Goal: Information Seeking & Learning: Learn about a topic

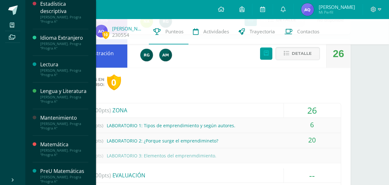
scroll to position [142, 0]
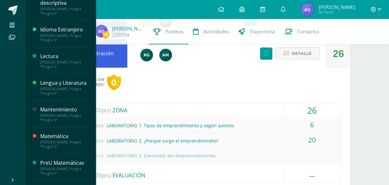
click at [57, 122] on div "[PERSON_NAME]. Progra "Progra A"" at bounding box center [64, 117] width 48 height 9
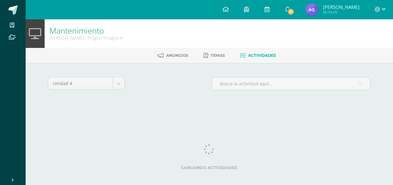
click at [57, 120] on html "Mis cursos Archivos Cerrar panel Redacción [PERSON_NAME]. CCLL "A" Administraci…" at bounding box center [196, 60] width 393 height 120
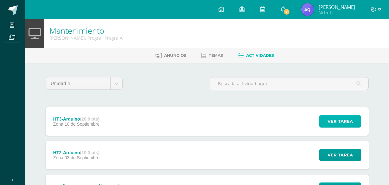
drag, startPoint x: 239, startPoint y: 122, endPoint x: 351, endPoint y: 122, distance: 112.0
click at [351, 122] on span "Ver tarea" at bounding box center [339, 121] width 25 height 12
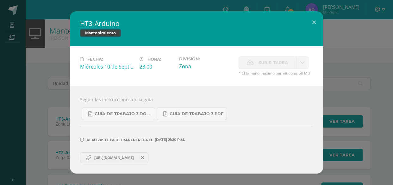
click at [126, 157] on span "https://docs.google.com/document/d/14o4SSoXvZOnpE6106umc24wFuVs8JNQpzEqo578LU9Q…" at bounding box center [114, 157] width 46 height 5
click at [313, 26] on button at bounding box center [314, 22] width 18 height 22
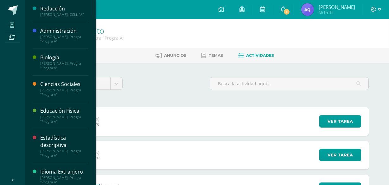
click at [7, 27] on span at bounding box center [12, 25] width 14 height 9
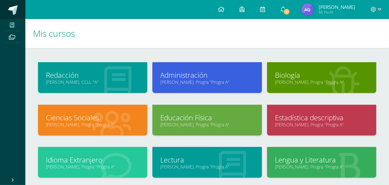
click at [17, 16] on link at bounding box center [12, 9] width 25 height 19
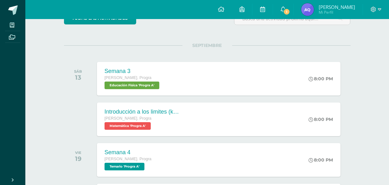
scroll to position [70, 0]
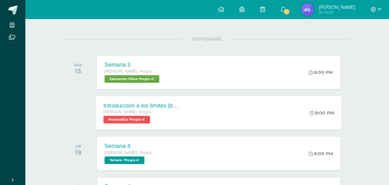
drag, startPoint x: 173, startPoint y: 107, endPoint x: 198, endPoint y: 106, distance: 25.0
click at [198, 106] on div "Introducción a los limites (khan) Quinto Bach. Progra Matemática 'Progra A' 8:0…" at bounding box center [219, 113] width 246 height 34
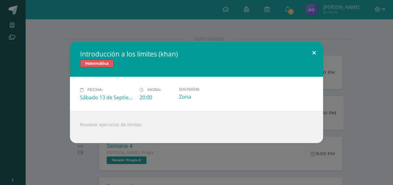
click at [311, 53] on button at bounding box center [314, 53] width 18 height 22
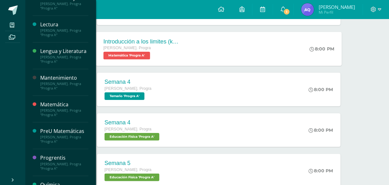
scroll to position [176, 0]
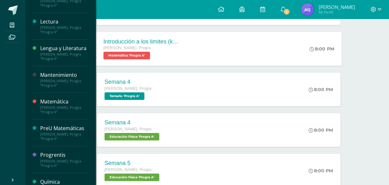
click at [62, 132] on div "PreU Matemáticas" at bounding box center [64, 127] width 48 height 7
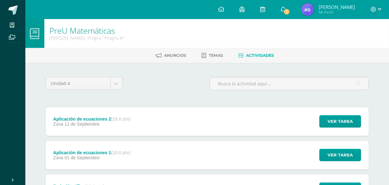
click at [100, 122] on div "Zona [DATE]" at bounding box center [91, 123] width 77 height 5
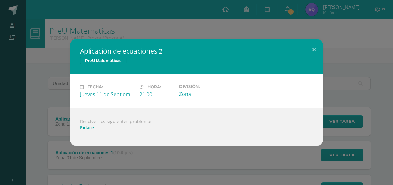
click at [91, 129] on link "Enlace" at bounding box center [87, 127] width 14 height 6
